Goal: Check status: Check status

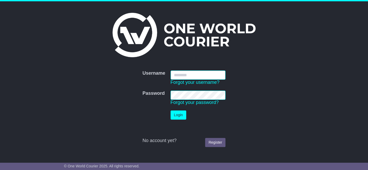
type input "**********"
click at [177, 113] on button "Login" at bounding box center [178, 115] width 16 height 9
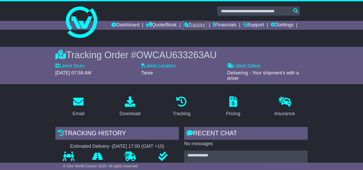
click at [195, 28] on link "Tracking" at bounding box center [194, 25] width 23 height 9
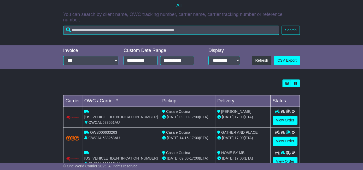
scroll to position [111, 0]
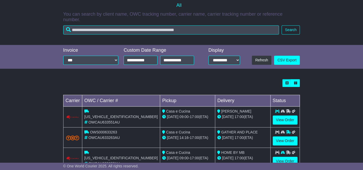
click at [173, 79] on div at bounding box center [181, 83] width 237 height 8
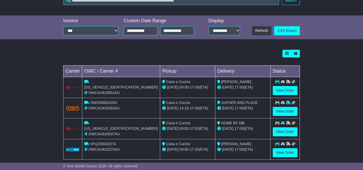
scroll to position [132, 0]
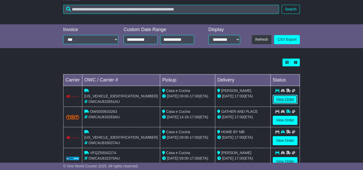
click at [288, 95] on link "View Order" at bounding box center [285, 99] width 25 height 9
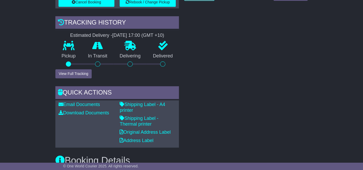
scroll to position [169, 0]
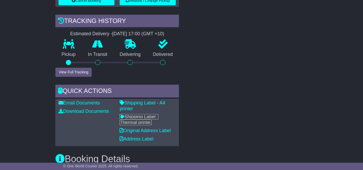
click at [139, 118] on link "Shipping Label - Thermal printer" at bounding box center [139, 119] width 39 height 11
